Goal: Transaction & Acquisition: Purchase product/service

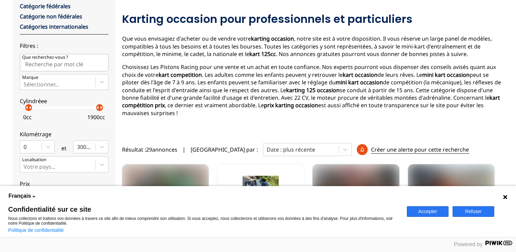
scroll to position [68, 0]
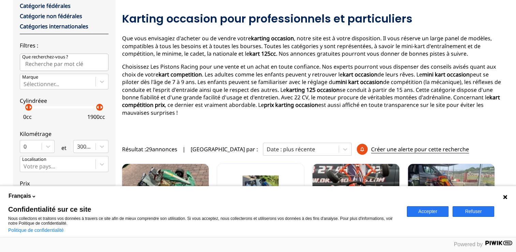
drag, startPoint x: 416, startPoint y: 204, endPoint x: 420, endPoint y: 209, distance: 6.8
click at [416, 204] on div "Accepter Refuser" at bounding box center [459, 211] width 113 height 51
drag, startPoint x: 420, startPoint y: 210, endPoint x: 409, endPoint y: 180, distance: 32.0
click at [420, 210] on button "Accepter" at bounding box center [428, 211] width 42 height 11
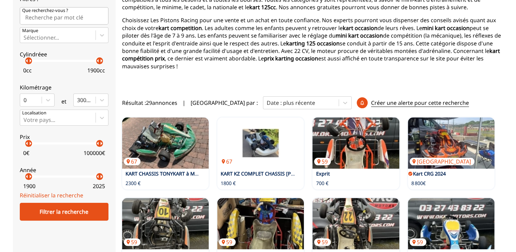
scroll to position [171, 0]
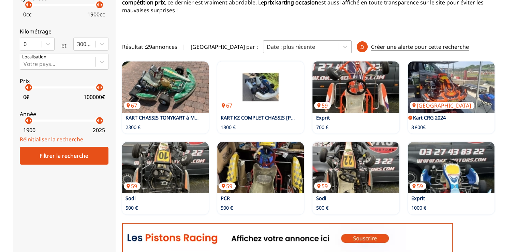
click at [285, 48] on div at bounding box center [301, 47] width 69 height 8
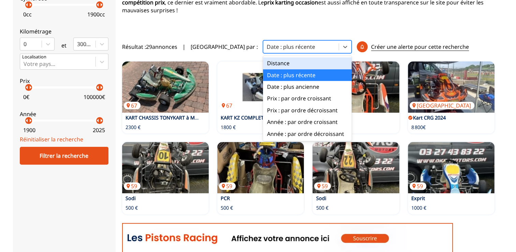
click at [285, 48] on div at bounding box center [301, 47] width 69 height 8
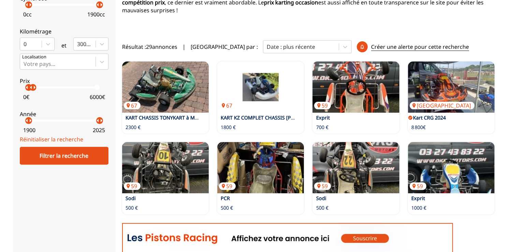
drag, startPoint x: 100, startPoint y: 89, endPoint x: 32, endPoint y: 94, distance: 67.4
click at [32, 94] on label "Prix arrow_left arrow_right arrow_left arrow_right 0 € 6000 €" at bounding box center [64, 87] width 89 height 30
drag, startPoint x: 27, startPoint y: 122, endPoint x: 91, endPoint y: 121, distance: 64.2
click at [91, 121] on div "arrow_left arrow_right" at bounding box center [91, 120] width 7 height 7
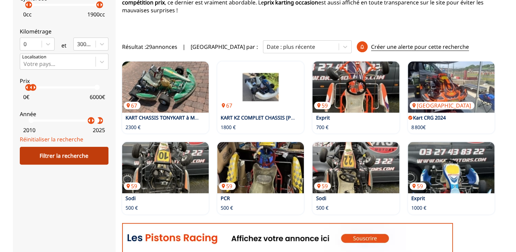
click at [82, 157] on div "Filtrer la recherche" at bounding box center [64, 156] width 89 height 18
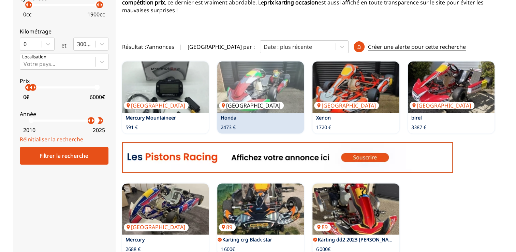
scroll to position [307, 0]
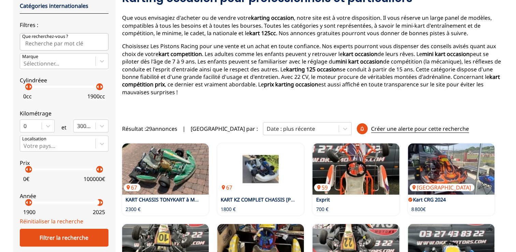
scroll to position [137, 0]
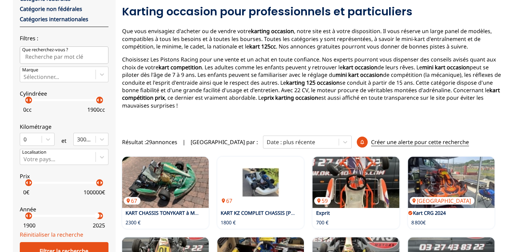
scroll to position [118, 0]
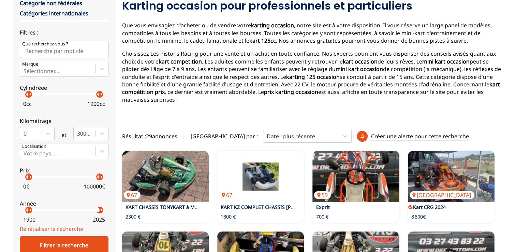
scroll to position [137, 0]
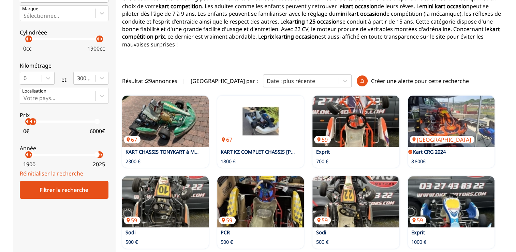
drag, startPoint x: 102, startPoint y: 120, endPoint x: 32, endPoint y: 126, distance: 70.6
click at [32, 126] on label "Prix arrow_left arrow_right arrow_left arrow_right 0 € 6000 €" at bounding box center [64, 121] width 89 height 30
drag, startPoint x: 26, startPoint y: 155, endPoint x: 90, endPoint y: 156, distance: 64.2
click at [90, 156] on p "arrow_right" at bounding box center [92, 155] width 8 height 8
click at [91, 156] on p "arrow_right" at bounding box center [93, 155] width 8 height 8
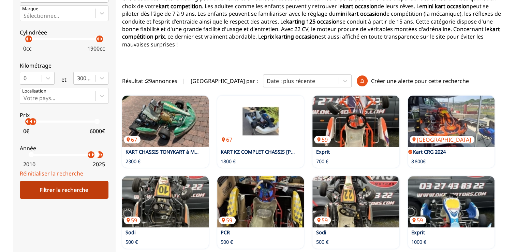
click at [83, 185] on div "Filtrer la recherche" at bounding box center [64, 190] width 89 height 18
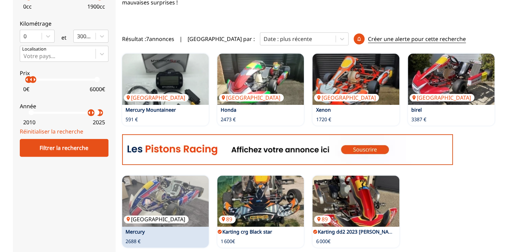
scroll to position [239, 0]
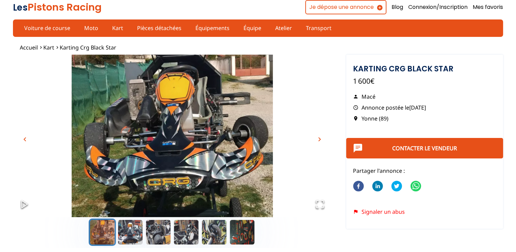
click at [322, 136] on span "chevron_right" at bounding box center [320, 139] width 8 height 8
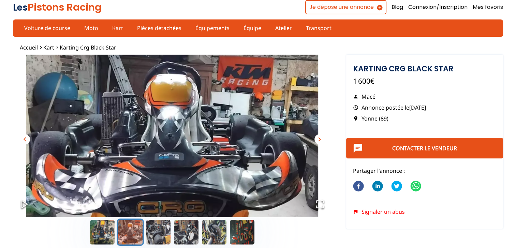
click at [322, 137] on span "chevron_right" at bounding box center [320, 139] width 8 height 8
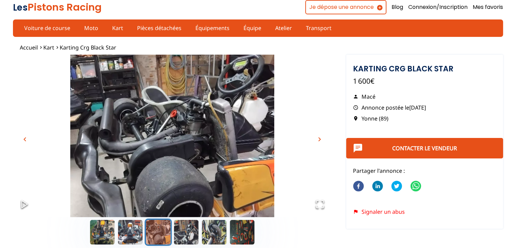
click at [322, 137] on span "chevron_right" at bounding box center [320, 139] width 8 height 8
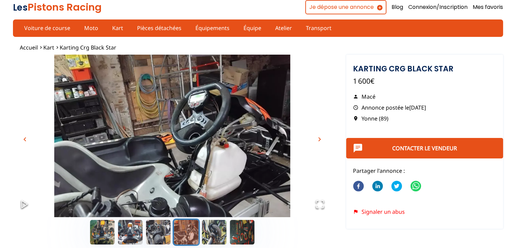
click at [322, 137] on span "chevron_right" at bounding box center [320, 139] width 8 height 8
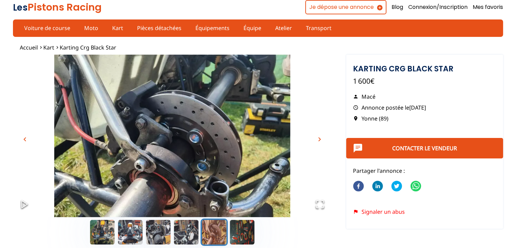
click at [322, 137] on span "chevron_right" at bounding box center [320, 139] width 8 height 8
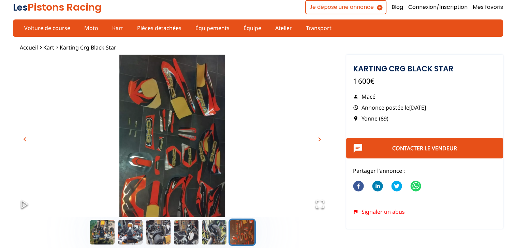
click at [318, 136] on span "chevron_right" at bounding box center [320, 139] width 8 height 8
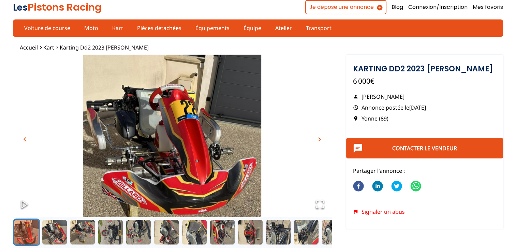
click at [323, 139] on span "chevron_right" at bounding box center [320, 139] width 8 height 8
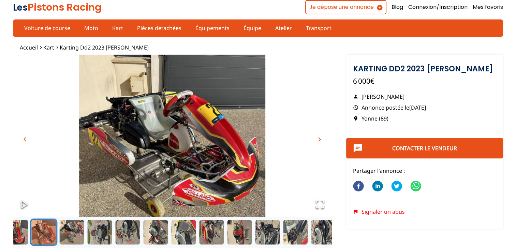
click at [324, 139] on span "chevron_right" at bounding box center [320, 139] width 8 height 8
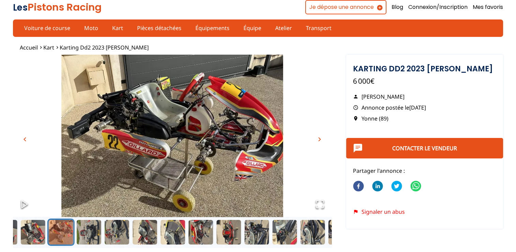
click at [324, 139] on span "chevron_right" at bounding box center [320, 139] width 8 height 8
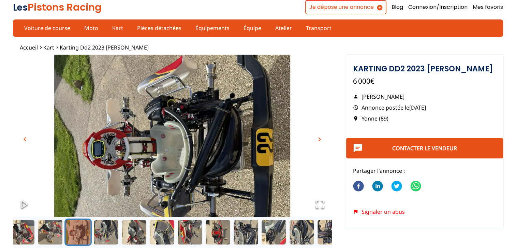
click at [320, 137] on span "chevron_right" at bounding box center [320, 139] width 8 height 8
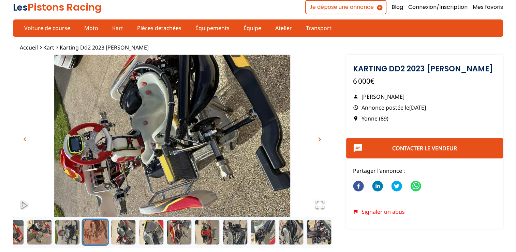
click at [320, 137] on span "chevron_right" at bounding box center [320, 139] width 8 height 8
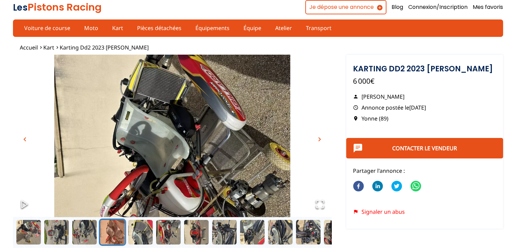
click at [320, 137] on span "chevron_right" at bounding box center [320, 139] width 8 height 8
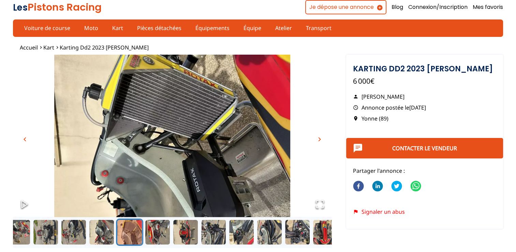
click at [320, 137] on span "chevron_right" at bounding box center [320, 139] width 8 height 8
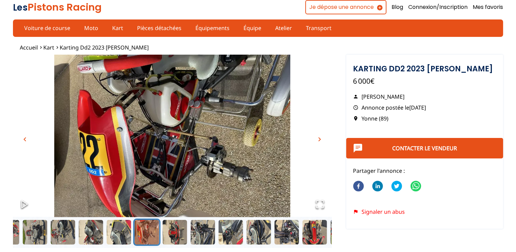
click at [320, 137] on span "chevron_right" at bounding box center [320, 139] width 8 height 8
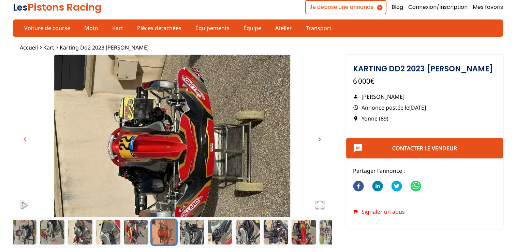
click at [317, 139] on span "chevron_right" at bounding box center [320, 139] width 8 height 8
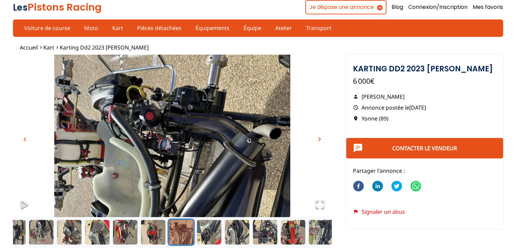
click at [317, 139] on span "chevron_right" at bounding box center [320, 139] width 8 height 8
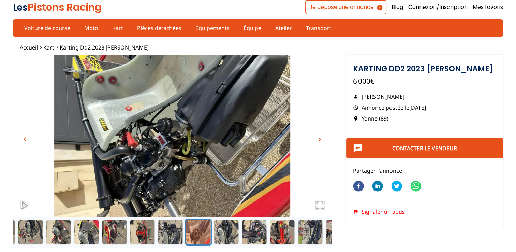
click at [317, 139] on span "chevron_right" at bounding box center [320, 139] width 8 height 8
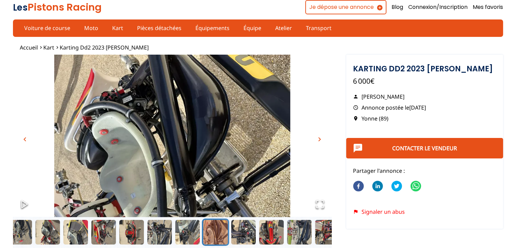
click at [317, 139] on span "chevron_right" at bounding box center [320, 139] width 8 height 8
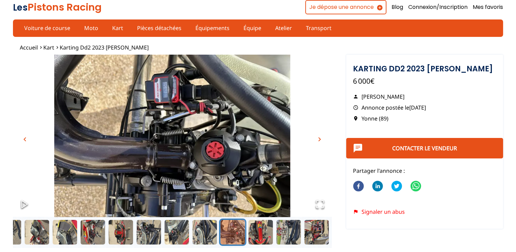
click at [317, 139] on span "chevron_right" at bounding box center [320, 139] width 8 height 8
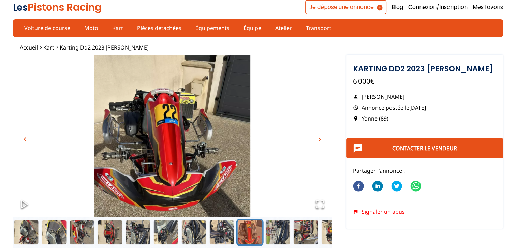
click at [319, 137] on span "chevron_right" at bounding box center [320, 139] width 8 height 8
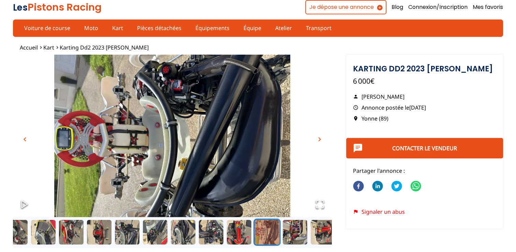
click at [319, 137] on span "chevron_right" at bounding box center [320, 139] width 8 height 8
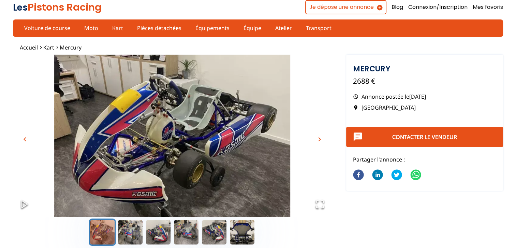
click at [319, 134] on button "chevron_right" at bounding box center [320, 139] width 10 height 10
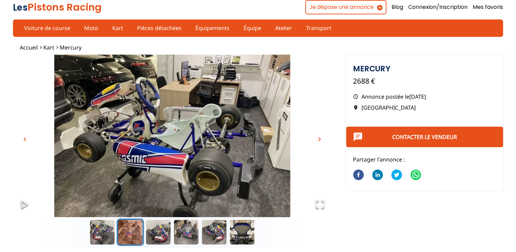
click at [320, 134] on button "chevron_right" at bounding box center [320, 139] width 10 height 10
